Goal: Task Accomplishment & Management: Complete application form

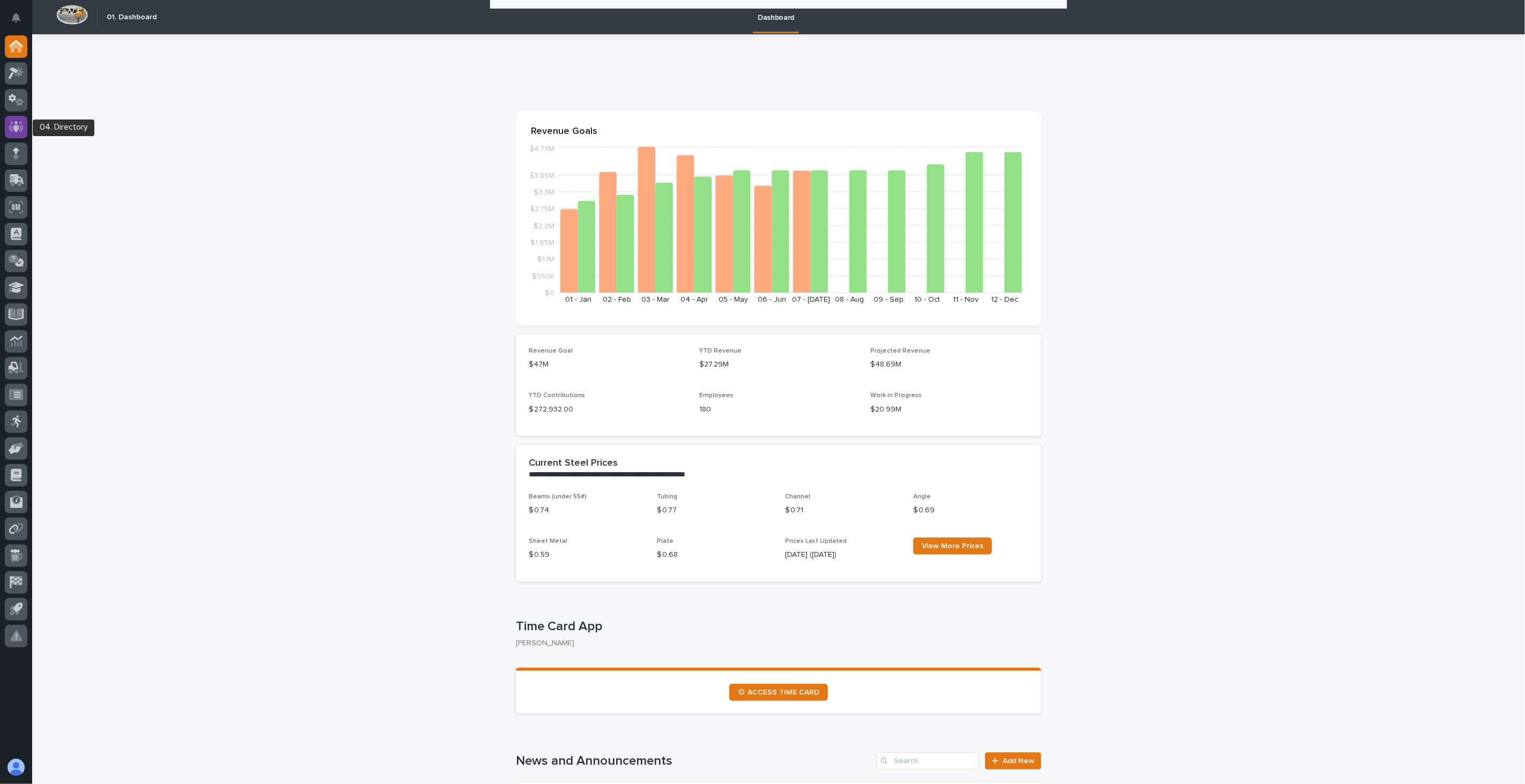
scroll to position [1310, 0]
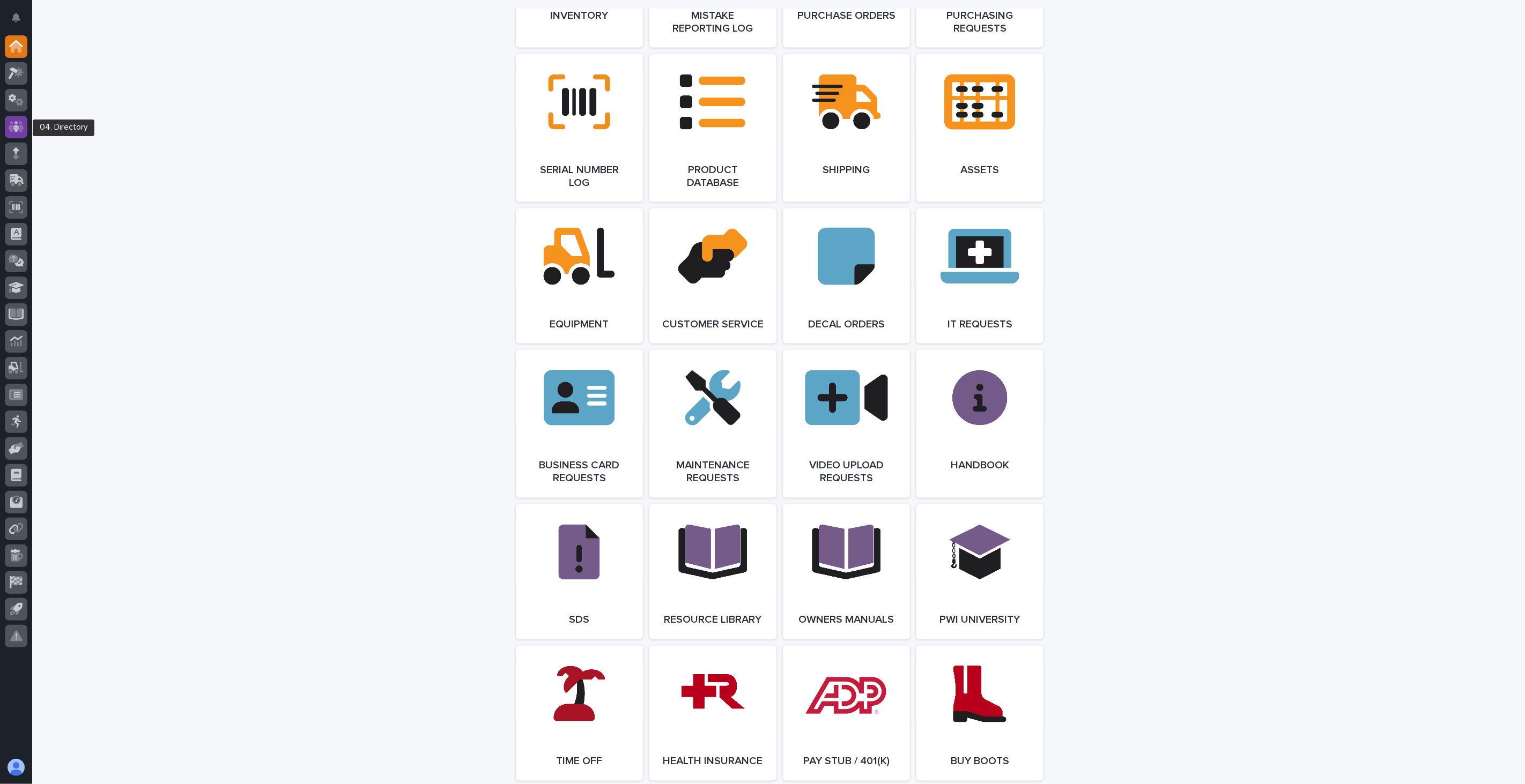
drag, startPoint x: 0, startPoint y: 0, endPoint x: 16, endPoint y: 121, distance: 122.1
click at [16, 121] on icon at bounding box center [16, 127] width 15 height 12
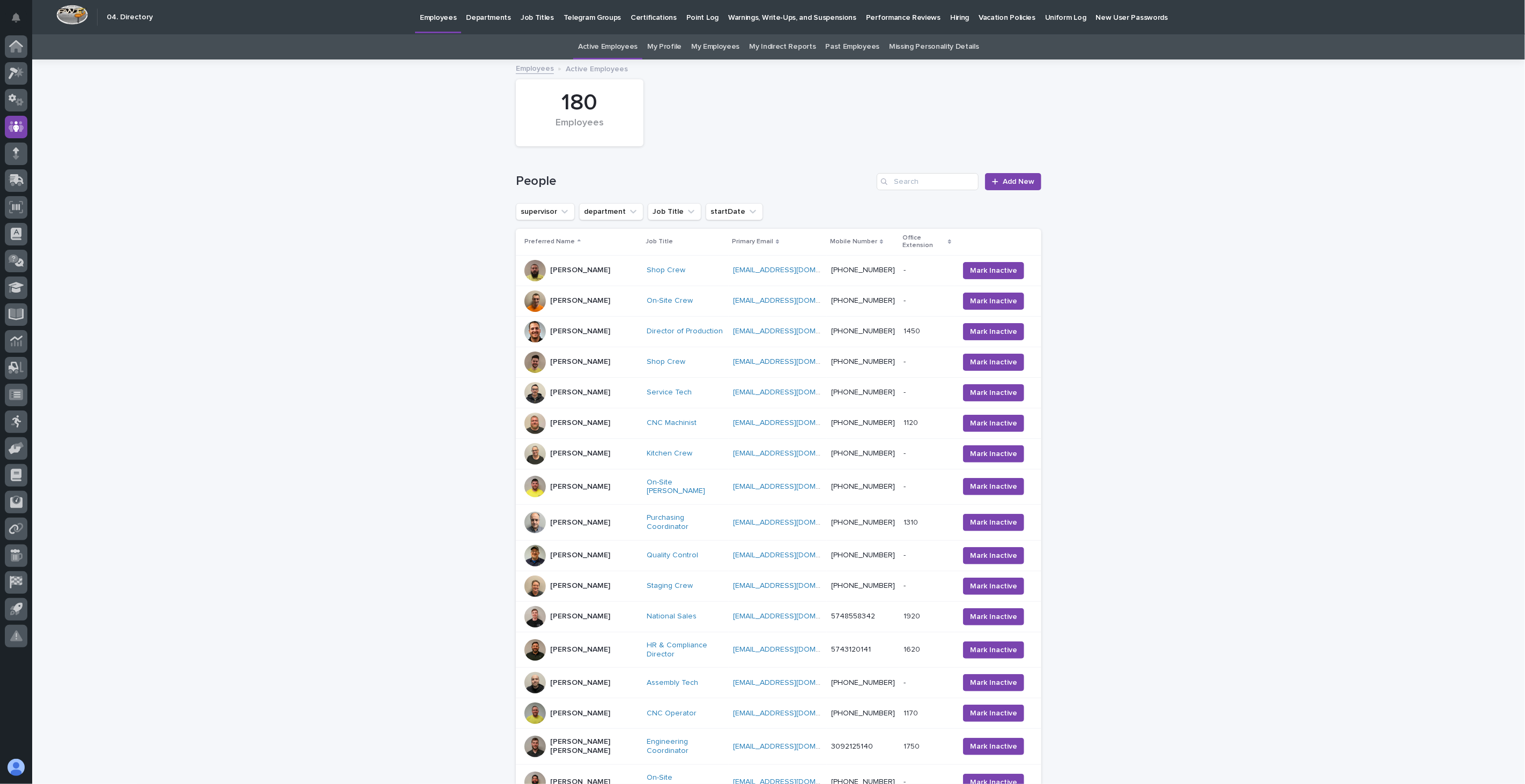
click at [950, 20] on p "Hiring" at bounding box center [960, 11] width 19 height 22
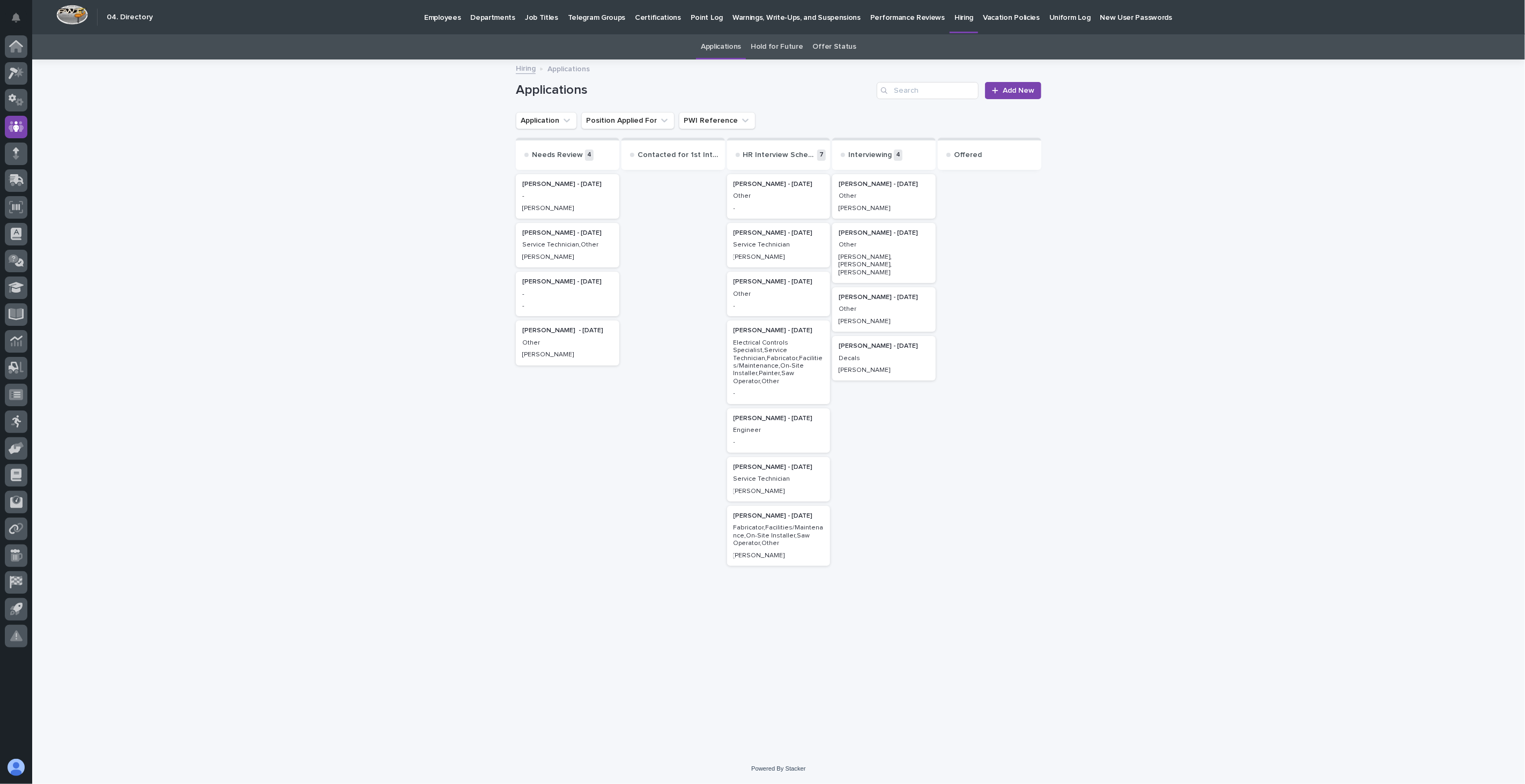
click at [770, 202] on div "-" at bounding box center [778, 207] width 91 height 9
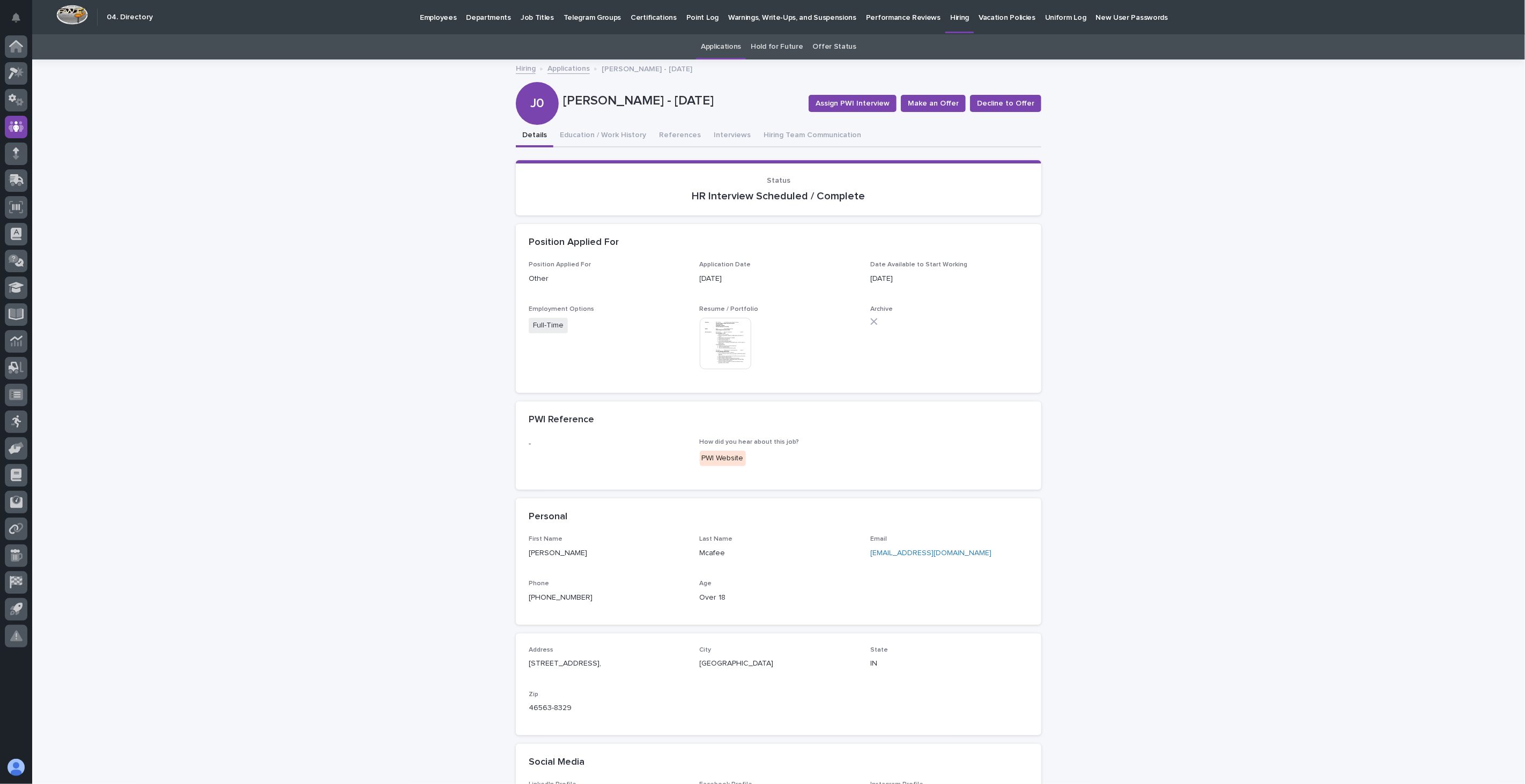
click at [702, 333] on img at bounding box center [725, 343] width 52 height 51
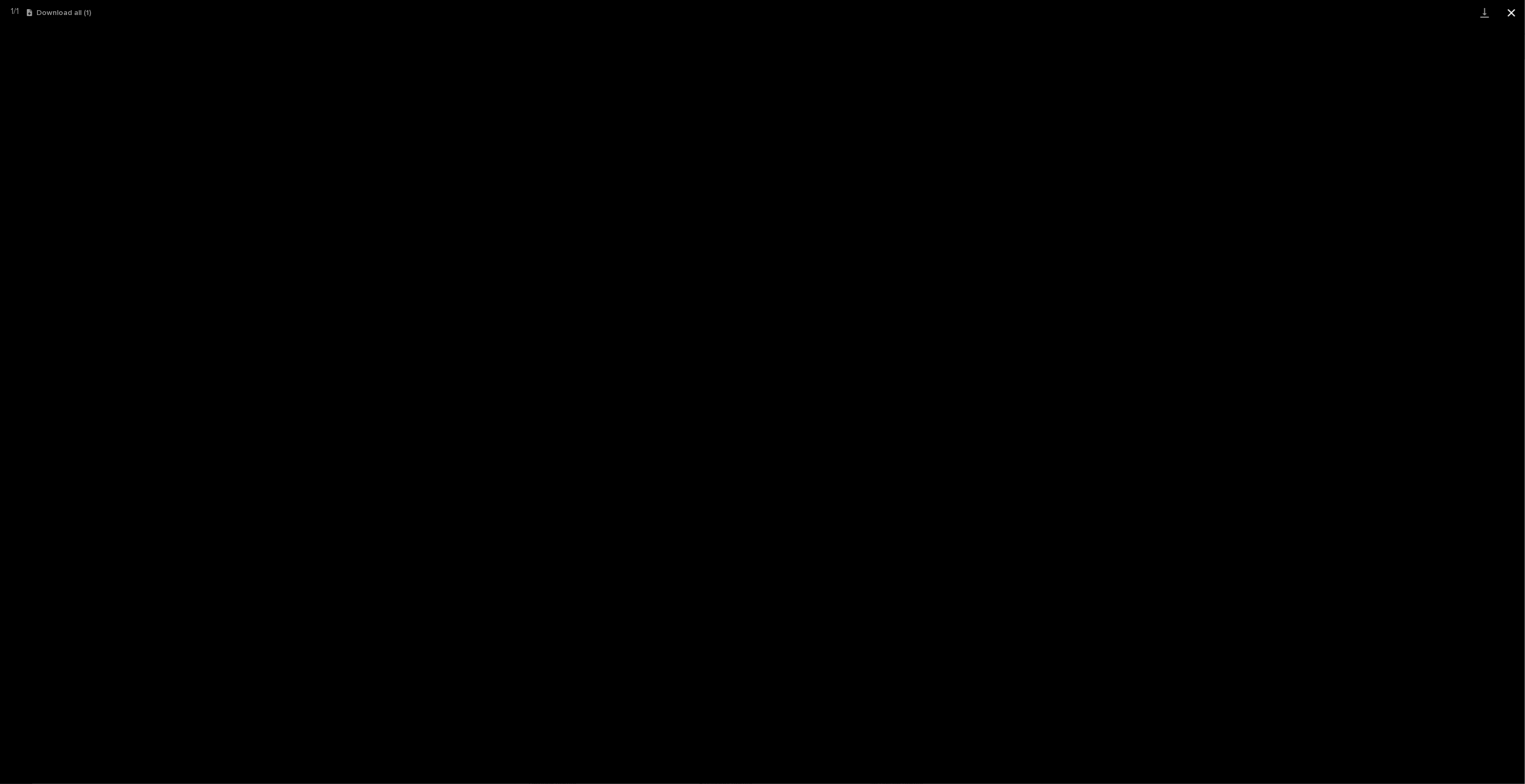
click at [1514, 12] on button "Close gallery" at bounding box center [1511, 12] width 27 height 25
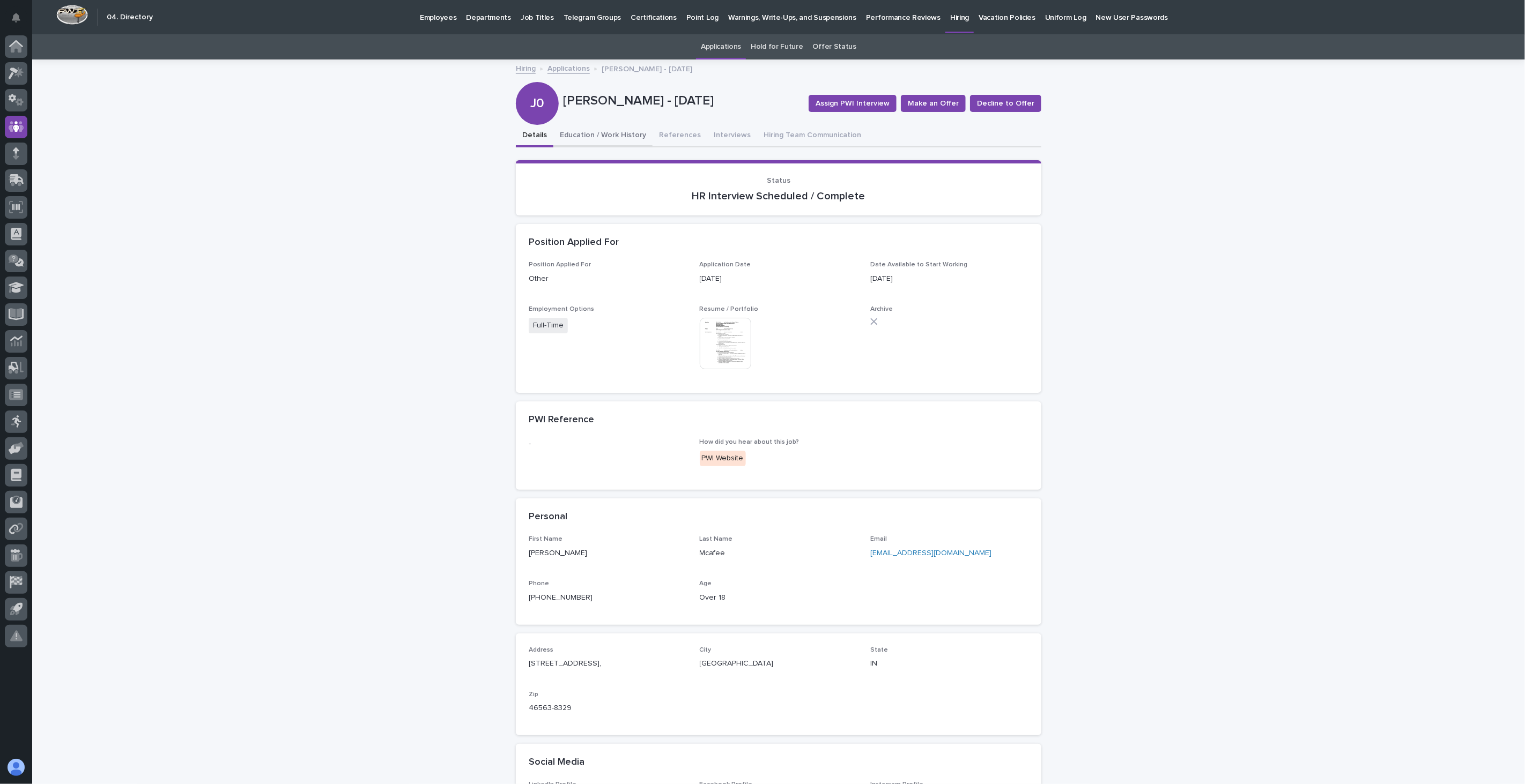
click at [607, 135] on button "Education / Work History" at bounding box center [603, 136] width 99 height 22
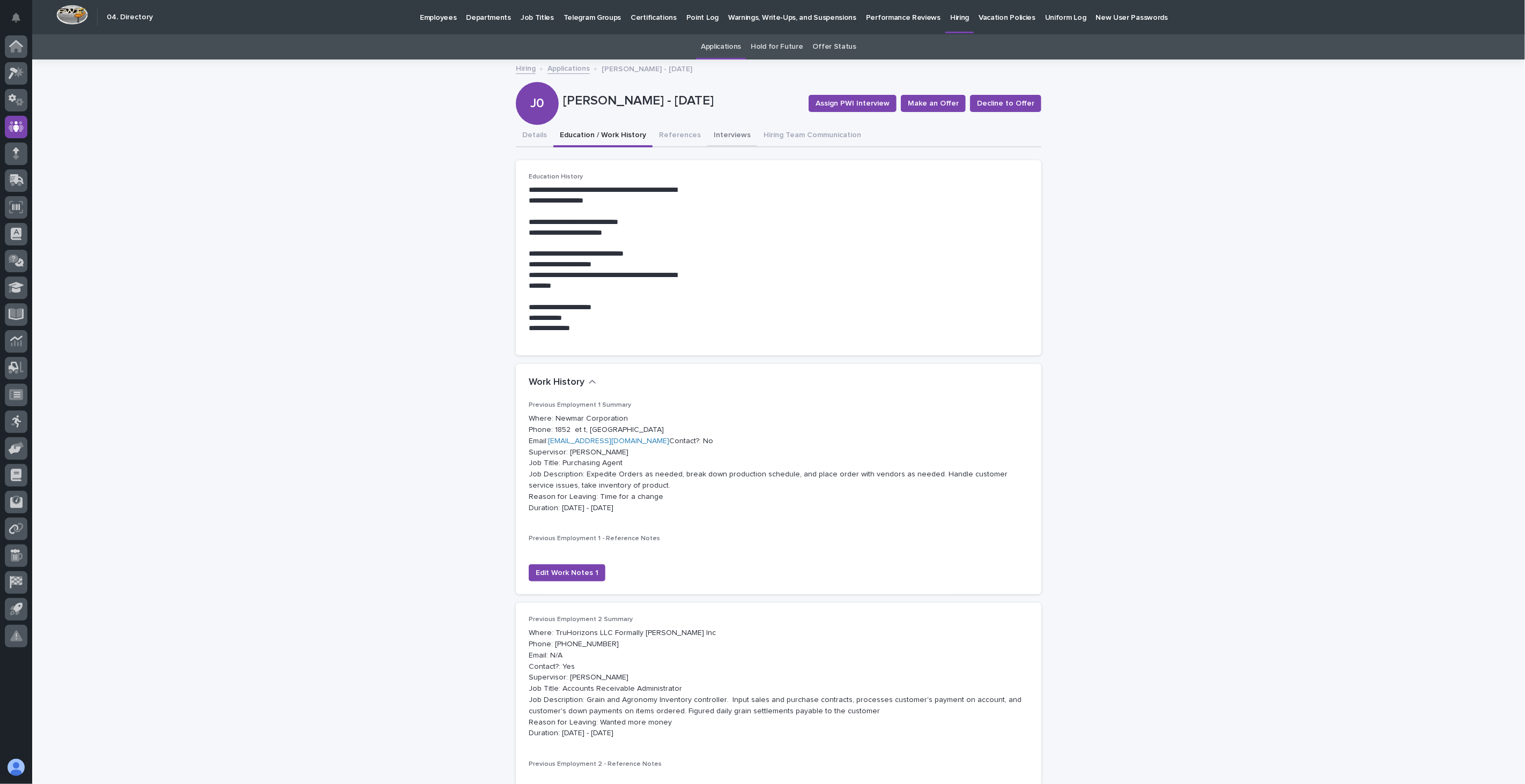
click at [719, 133] on button "Interviews" at bounding box center [732, 136] width 50 height 22
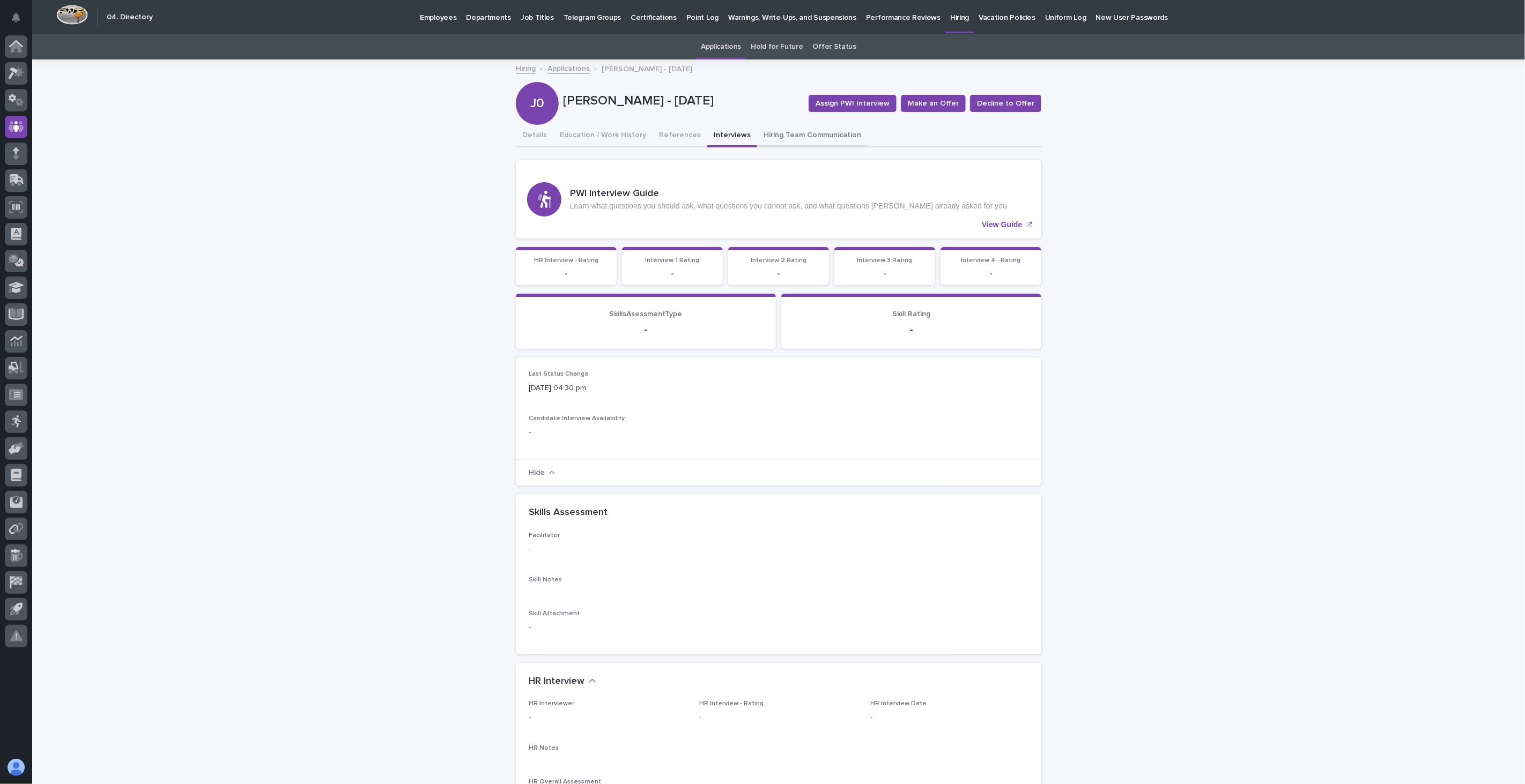
click at [768, 135] on button "Hiring Team Communication" at bounding box center [812, 136] width 111 height 22
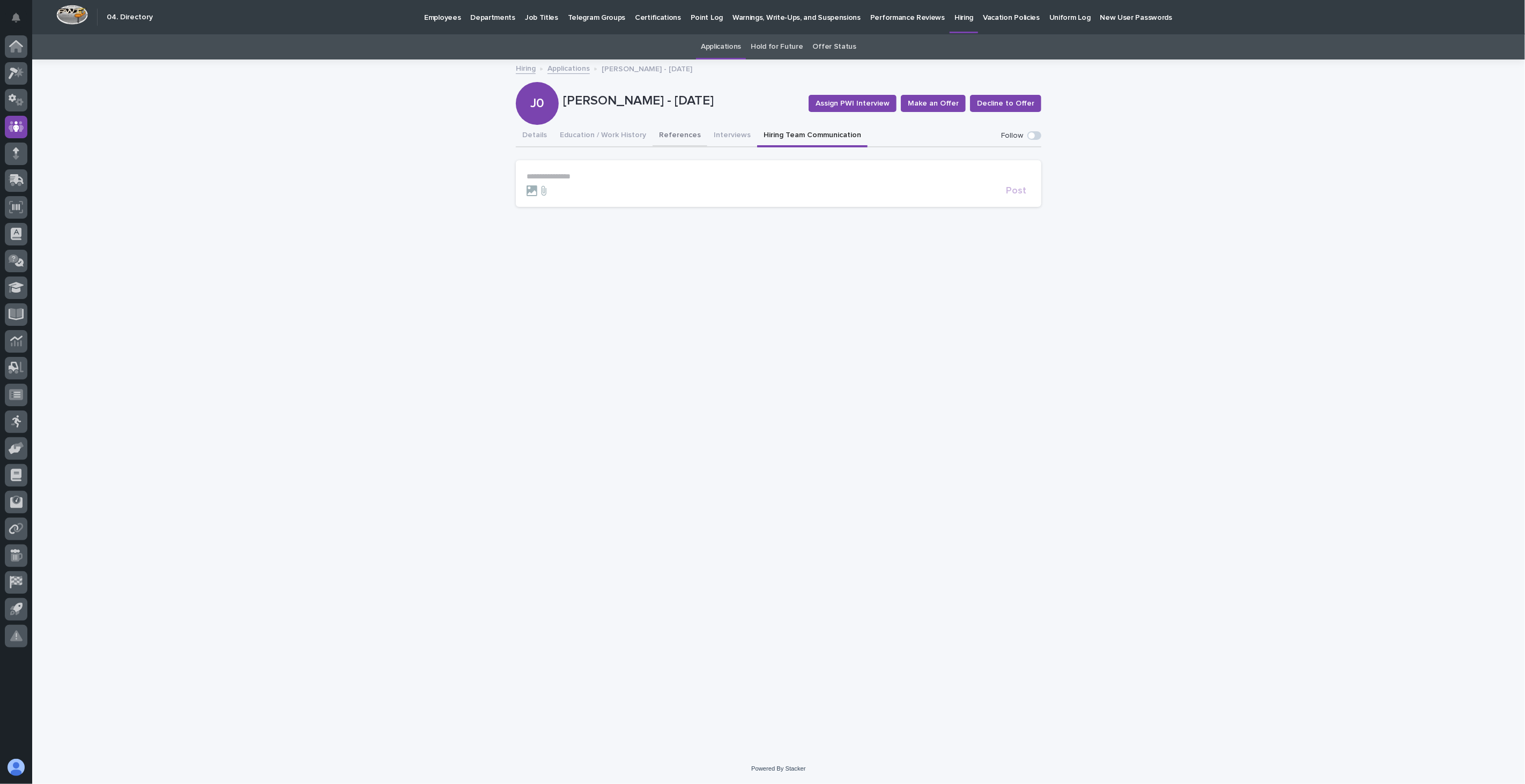
click at [666, 133] on button "References" at bounding box center [680, 136] width 54 height 22
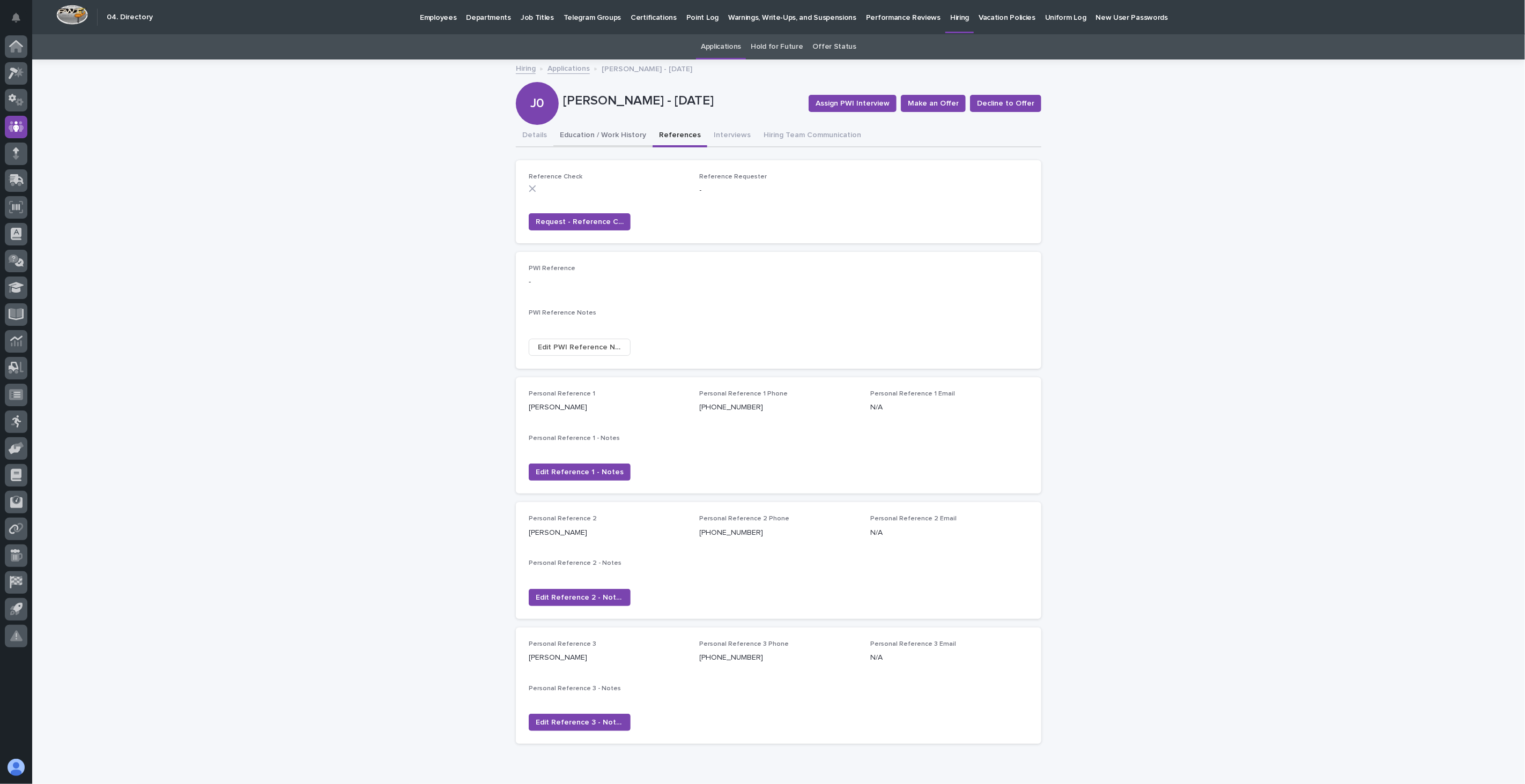
click at [612, 133] on button "Education / Work History" at bounding box center [603, 136] width 99 height 22
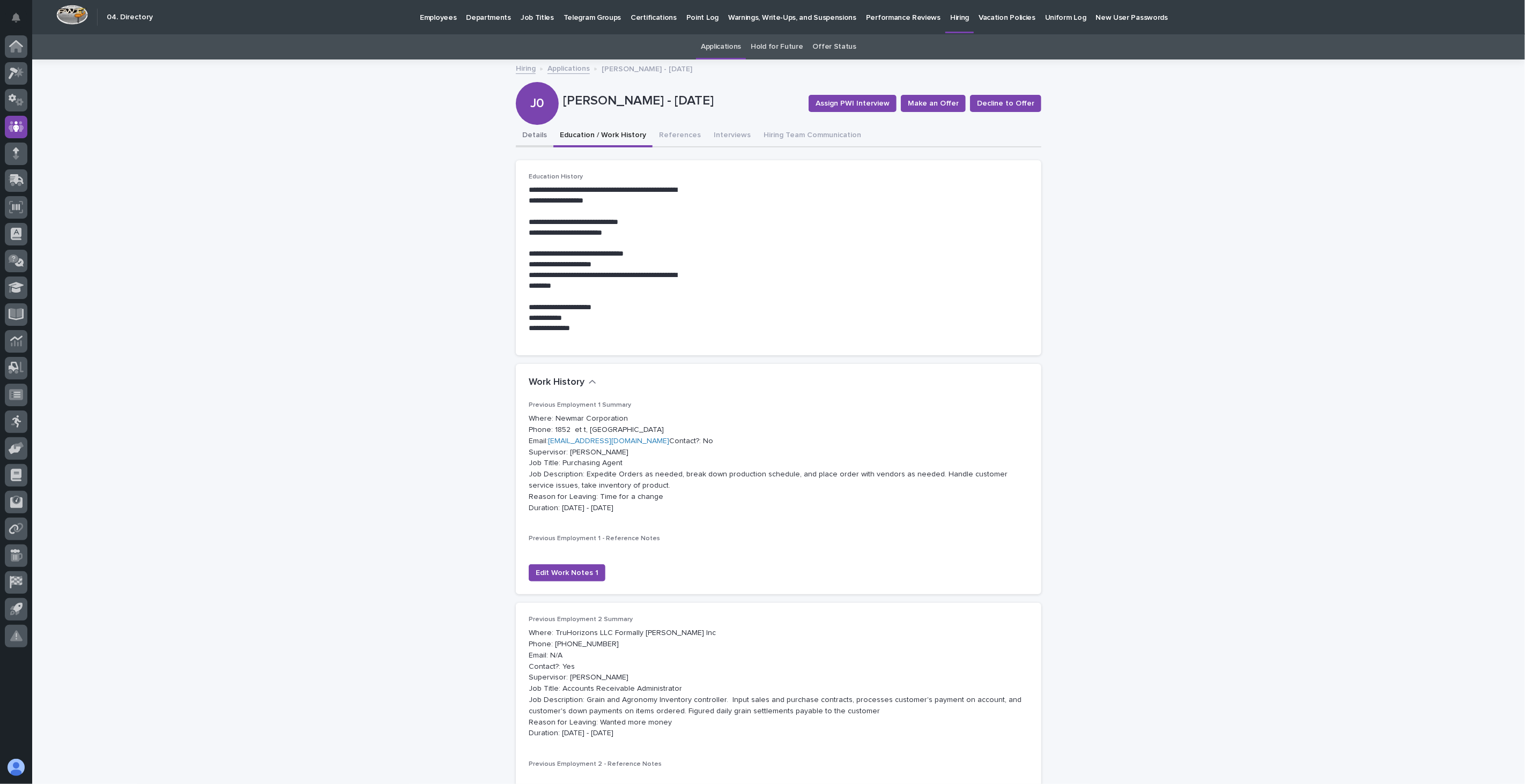
click at [528, 132] on button "Details" at bounding box center [534, 136] width 37 height 22
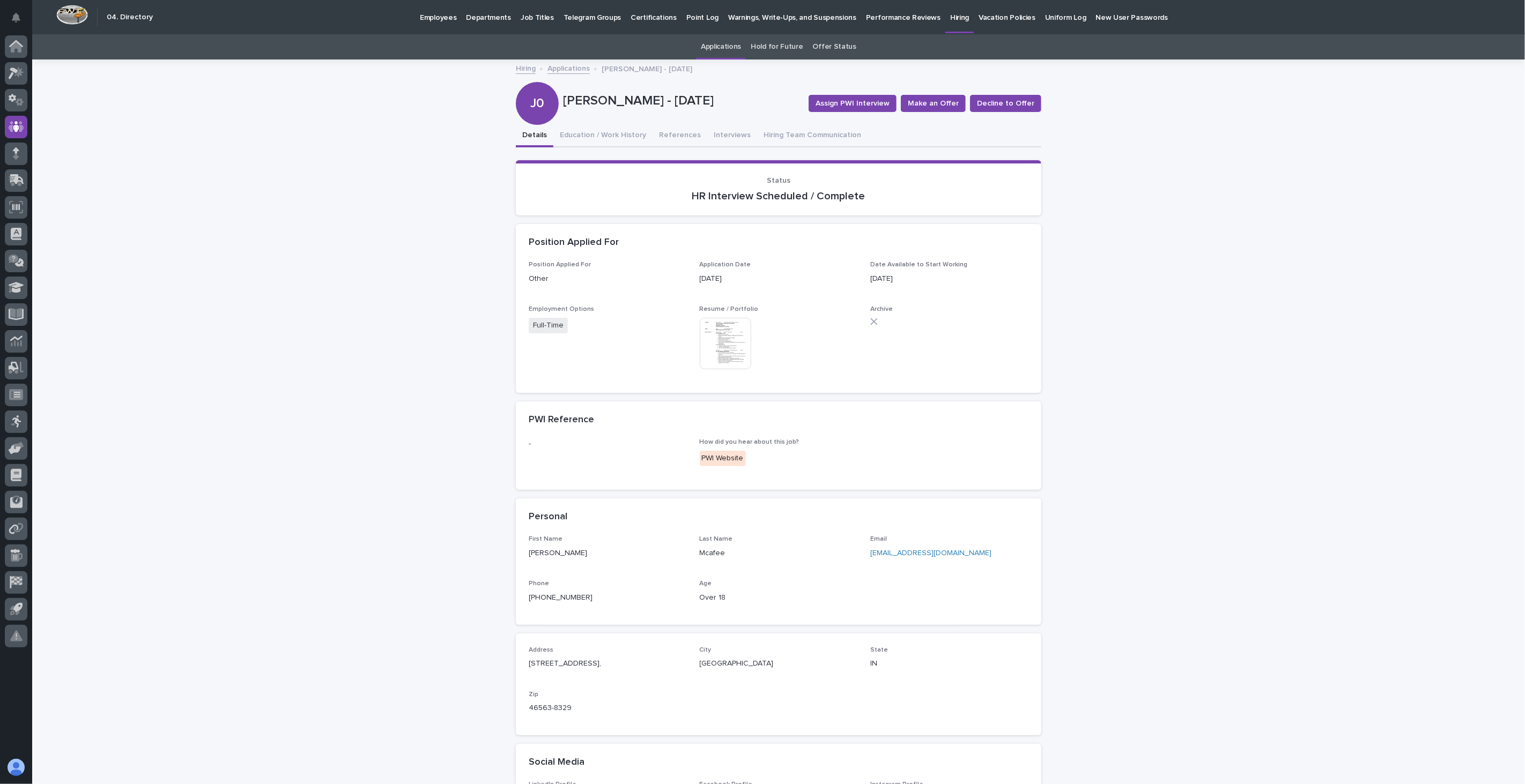
click at [567, 71] on link "Applications" at bounding box center [569, 67] width 43 height 12
